Goal: Information Seeking & Learning: Find specific fact

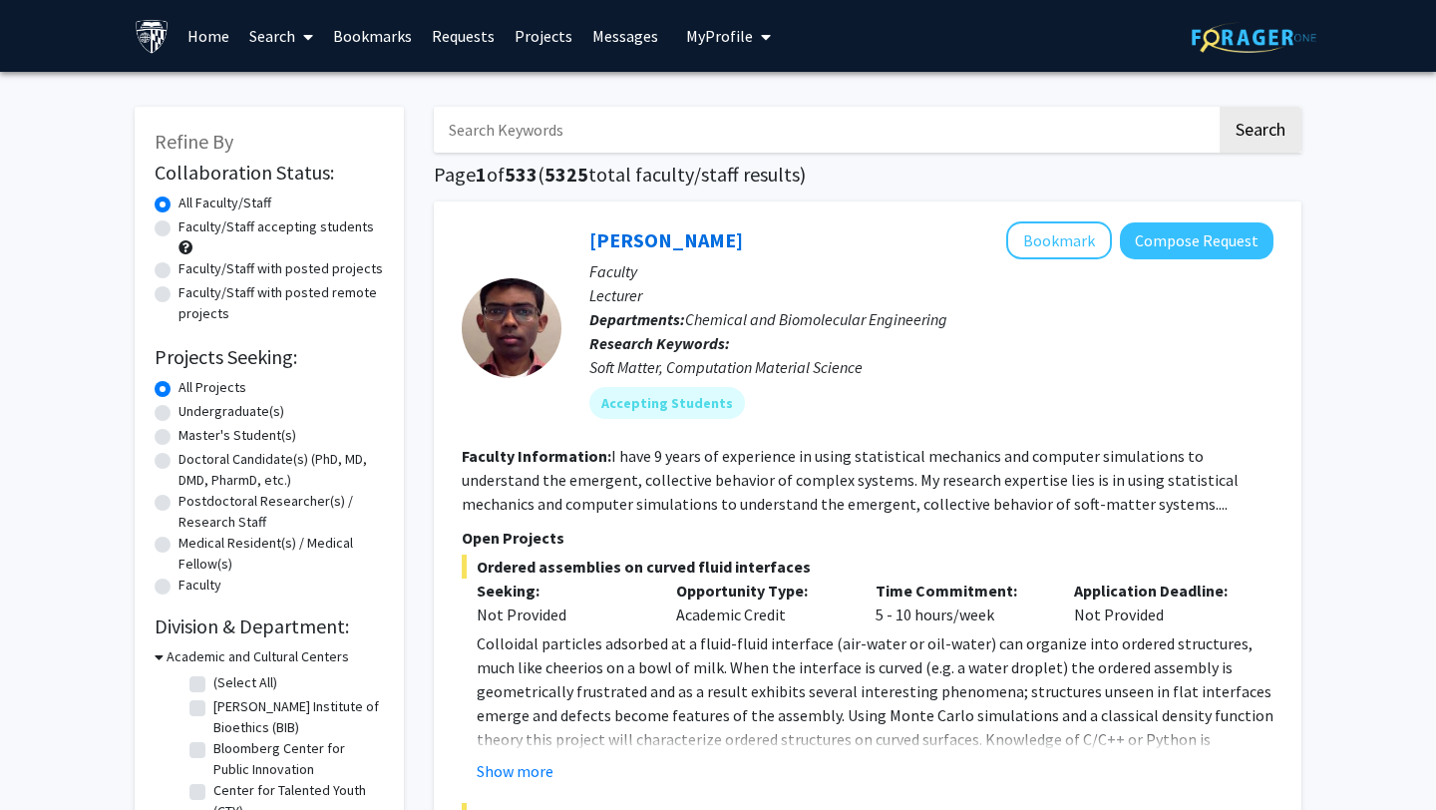
click at [625, 108] on input "Search Keywords" at bounding box center [825, 130] width 783 height 46
paste input "[PERSON_NAME], MD, MPH"
type input "[PERSON_NAME], MD, MPH"
click at [1220, 107] on button "Search" at bounding box center [1261, 130] width 82 height 46
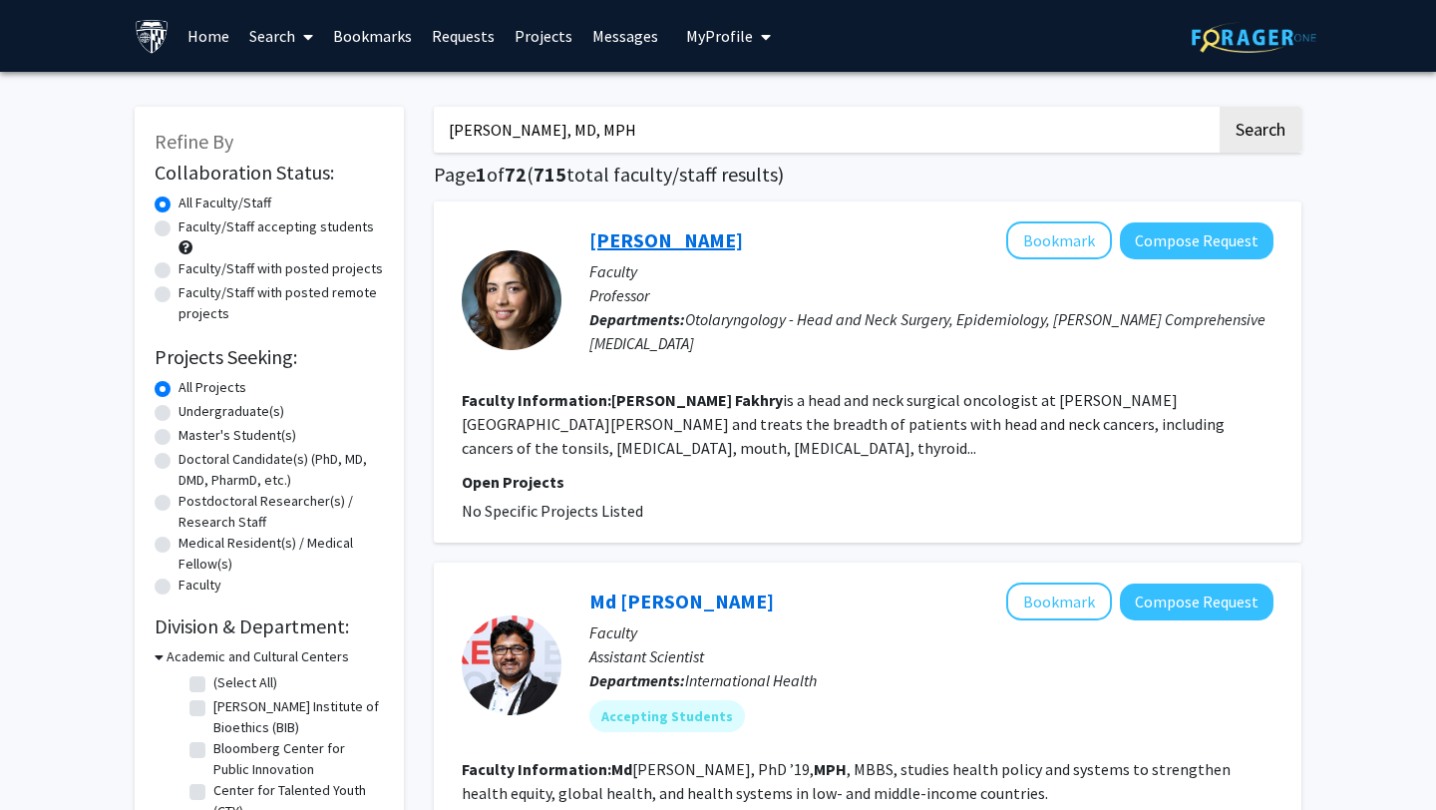
click at [659, 241] on link "[PERSON_NAME]" at bounding box center [666, 239] width 154 height 25
